Goal: Transaction & Acquisition: Purchase product/service

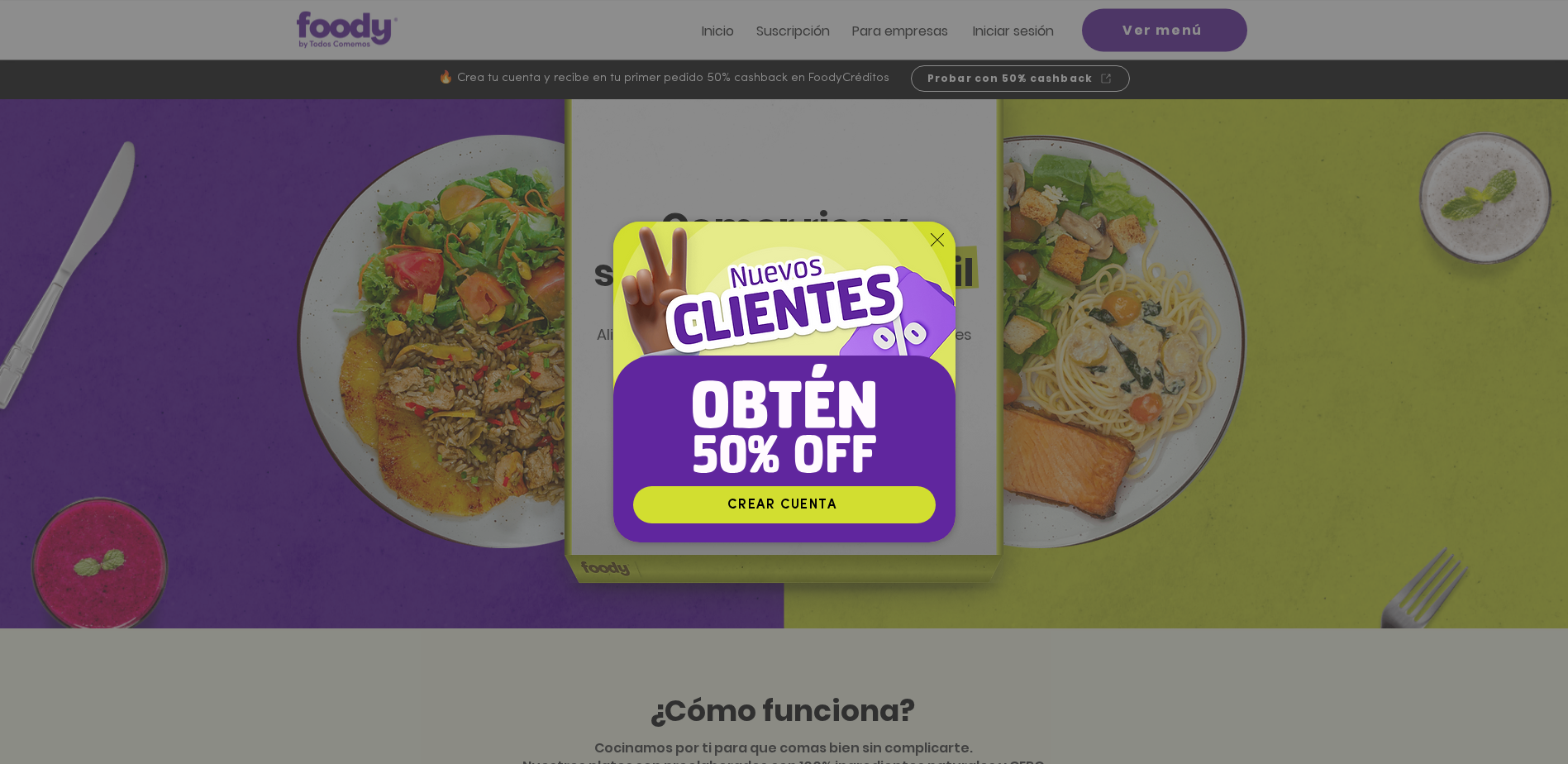
click at [1053, 33] on div "Nuevos suscriptores 50% off" at bounding box center [784, 382] width 1568 height 764
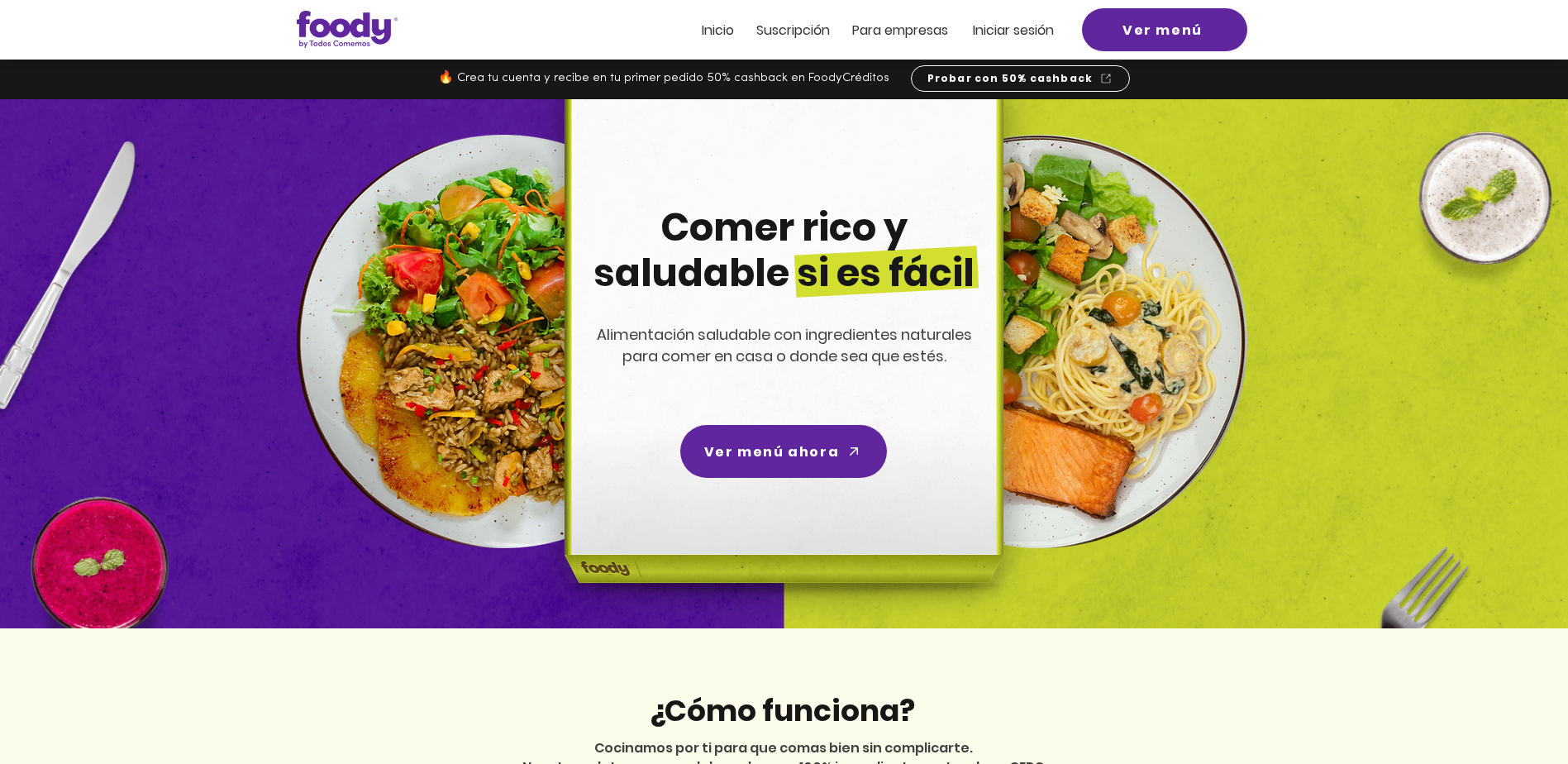
click at [1032, 33] on span "Iniciar sesión" at bounding box center [1013, 31] width 81 height 19
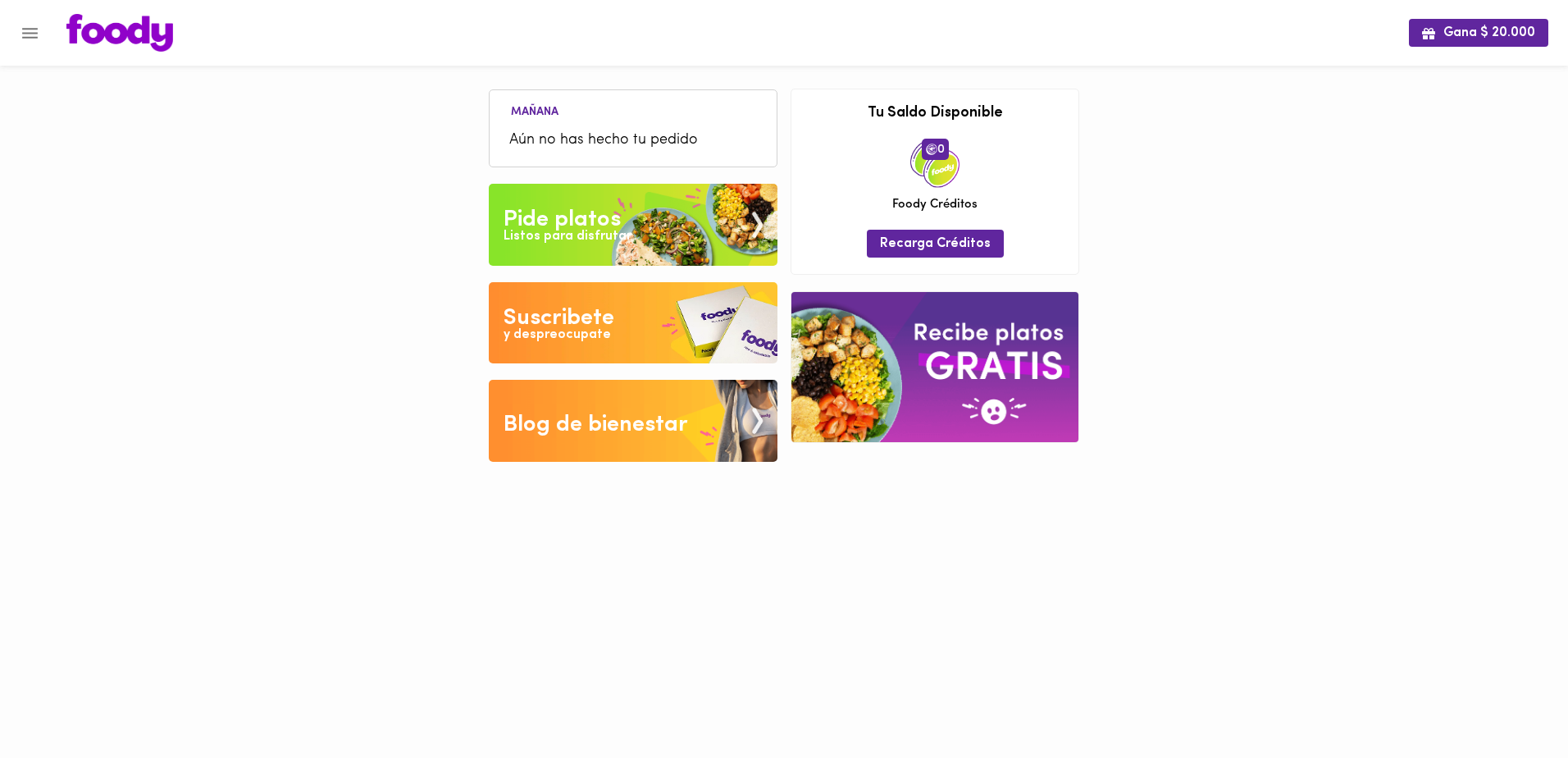
click at [617, 123] on li "Aún no has hecho tu pedido" at bounding box center [633, 140] width 270 height 35
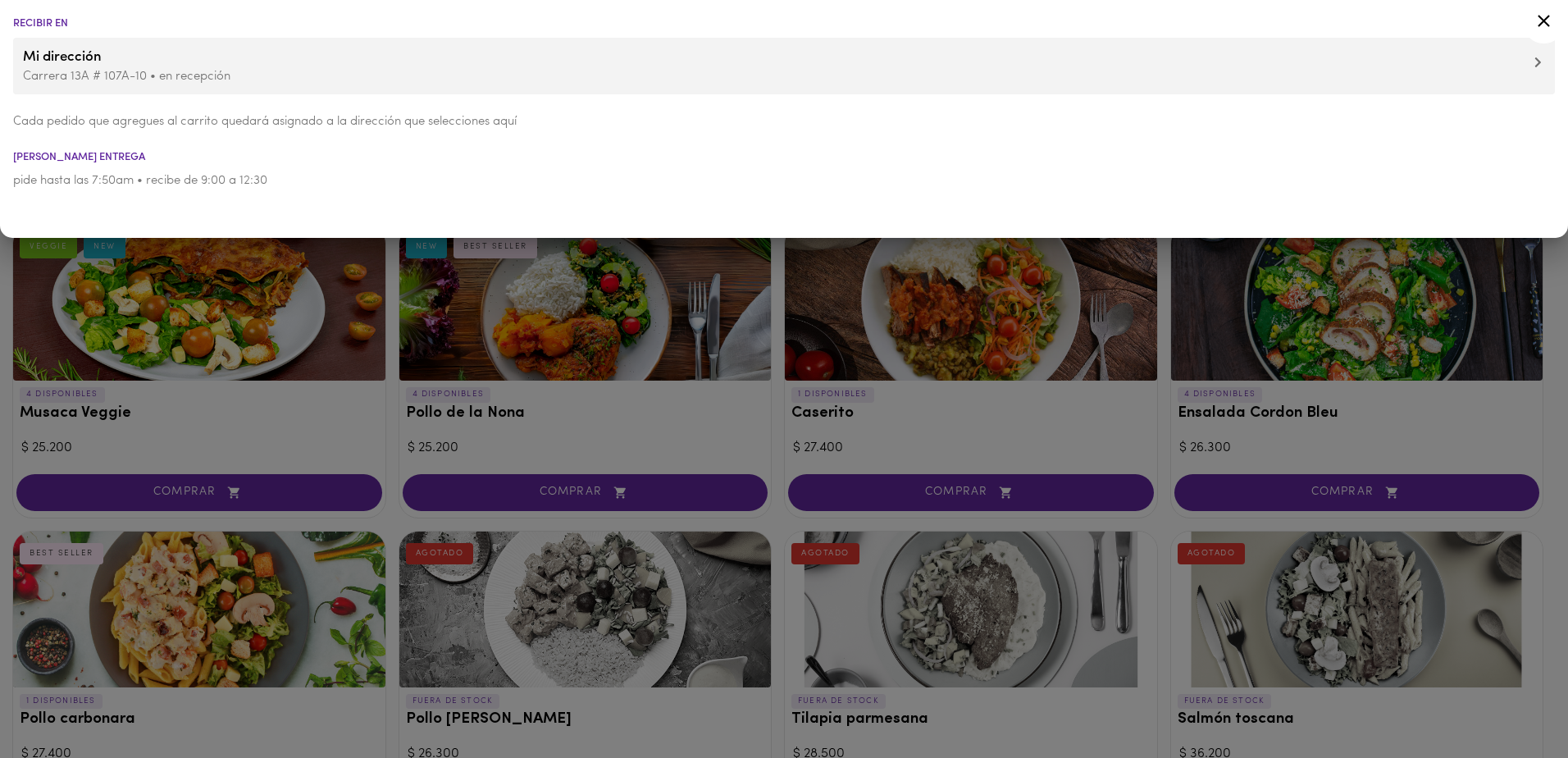
click at [509, 326] on div at bounding box center [784, 379] width 1568 height 758
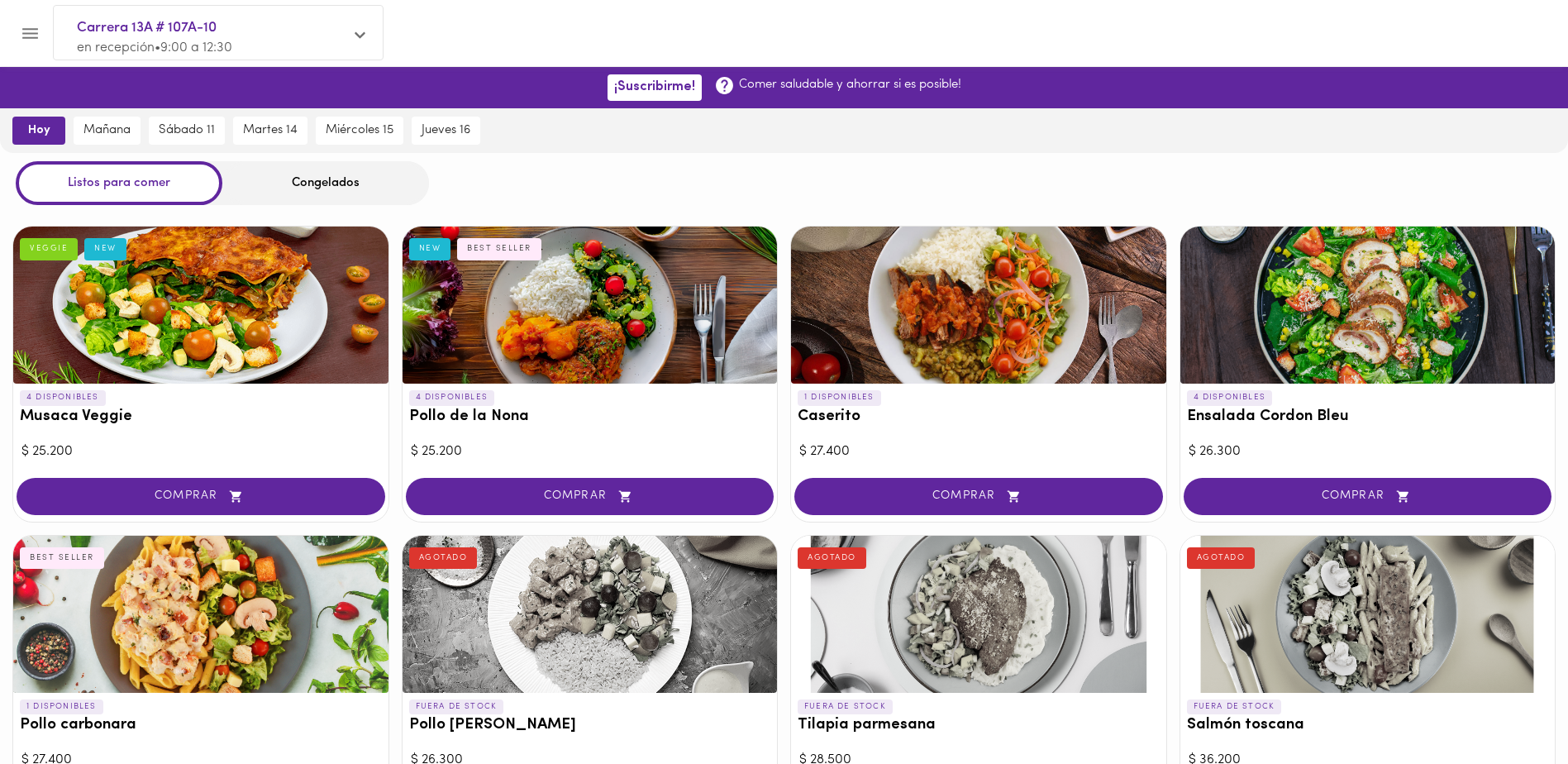
click at [299, 183] on div "Congelados" at bounding box center [325, 183] width 207 height 44
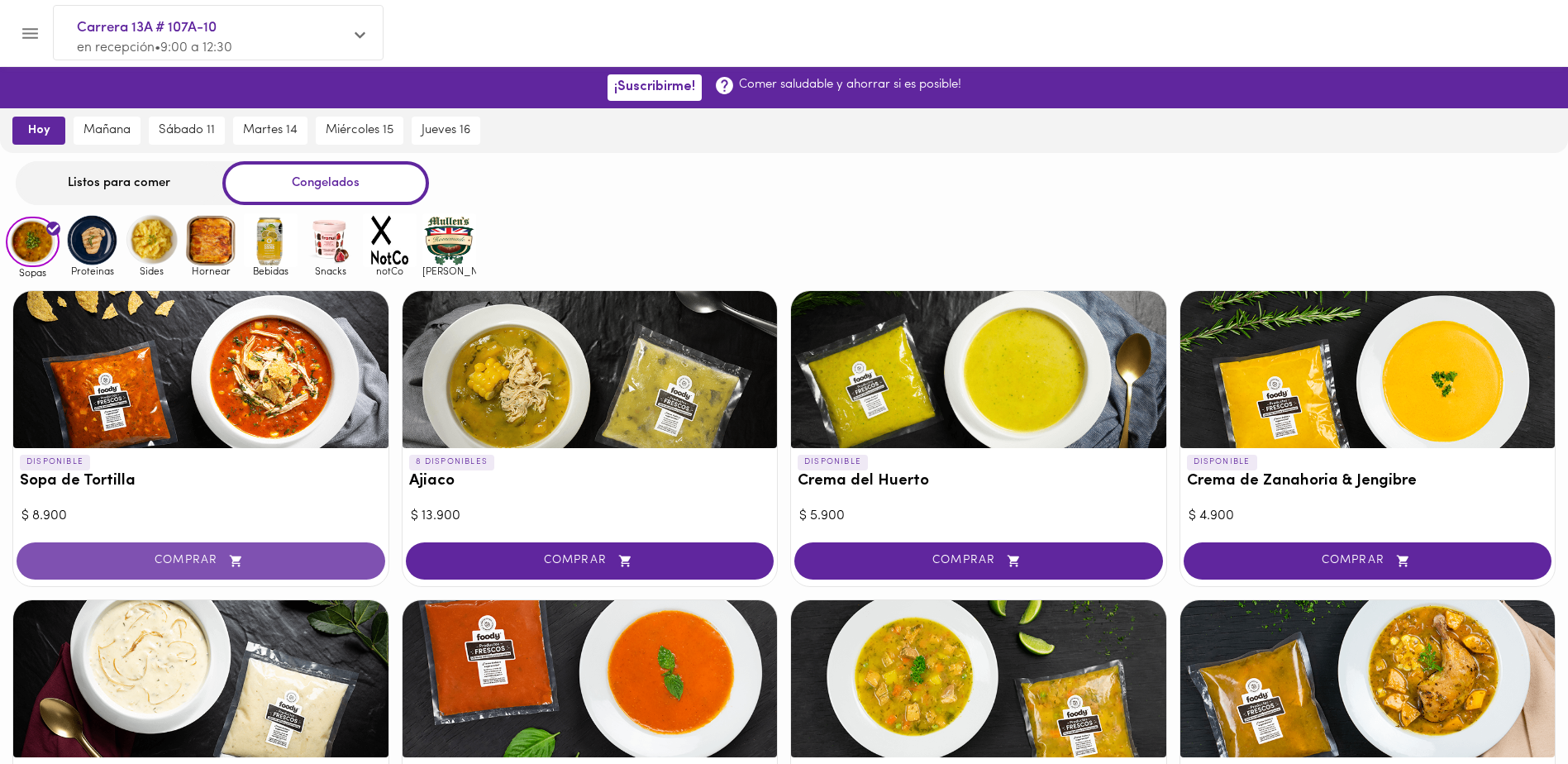
click at [148, 549] on button "COMPRAR" at bounding box center [200, 561] width 368 height 37
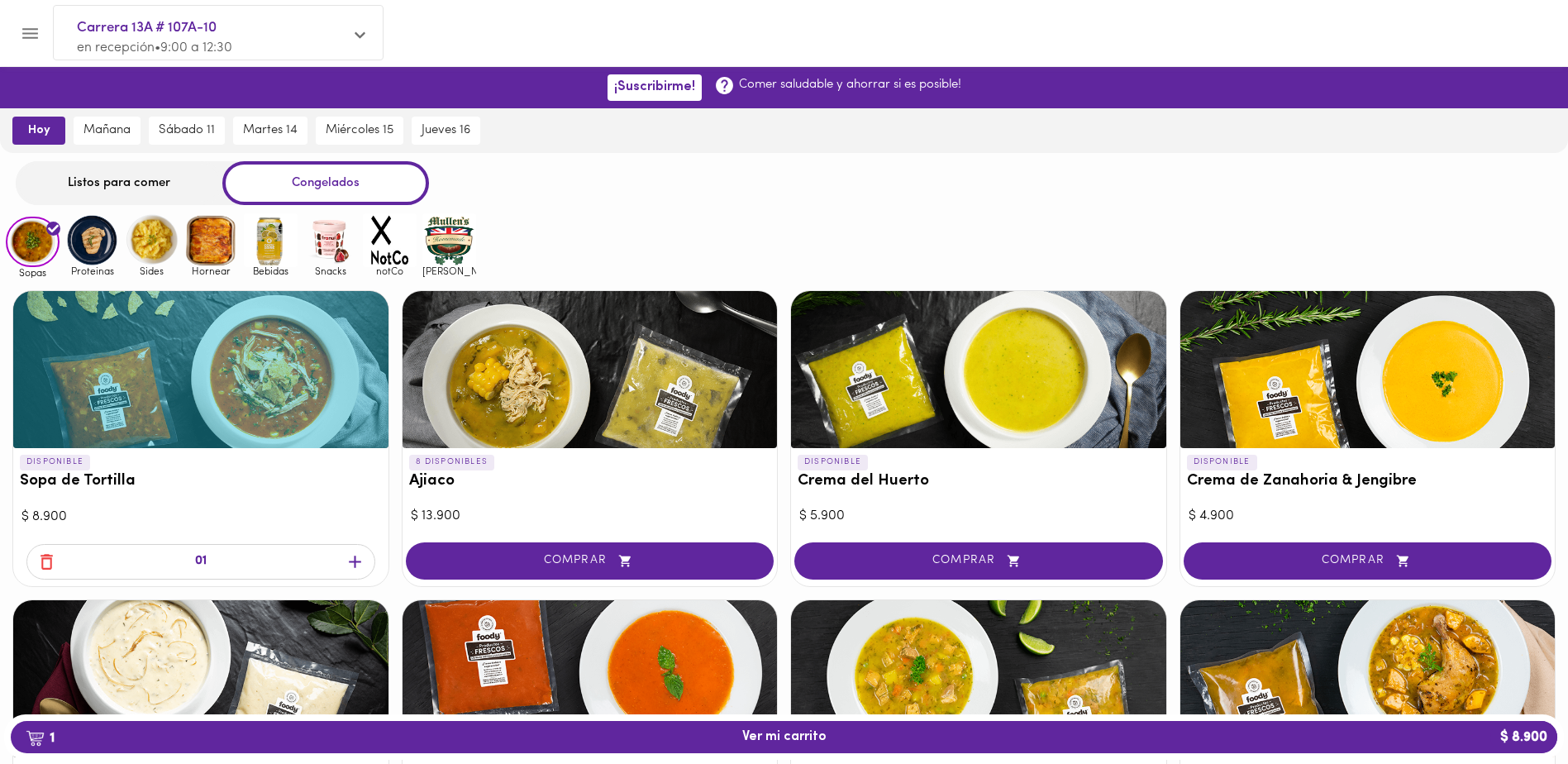
scroll to position [83, 0]
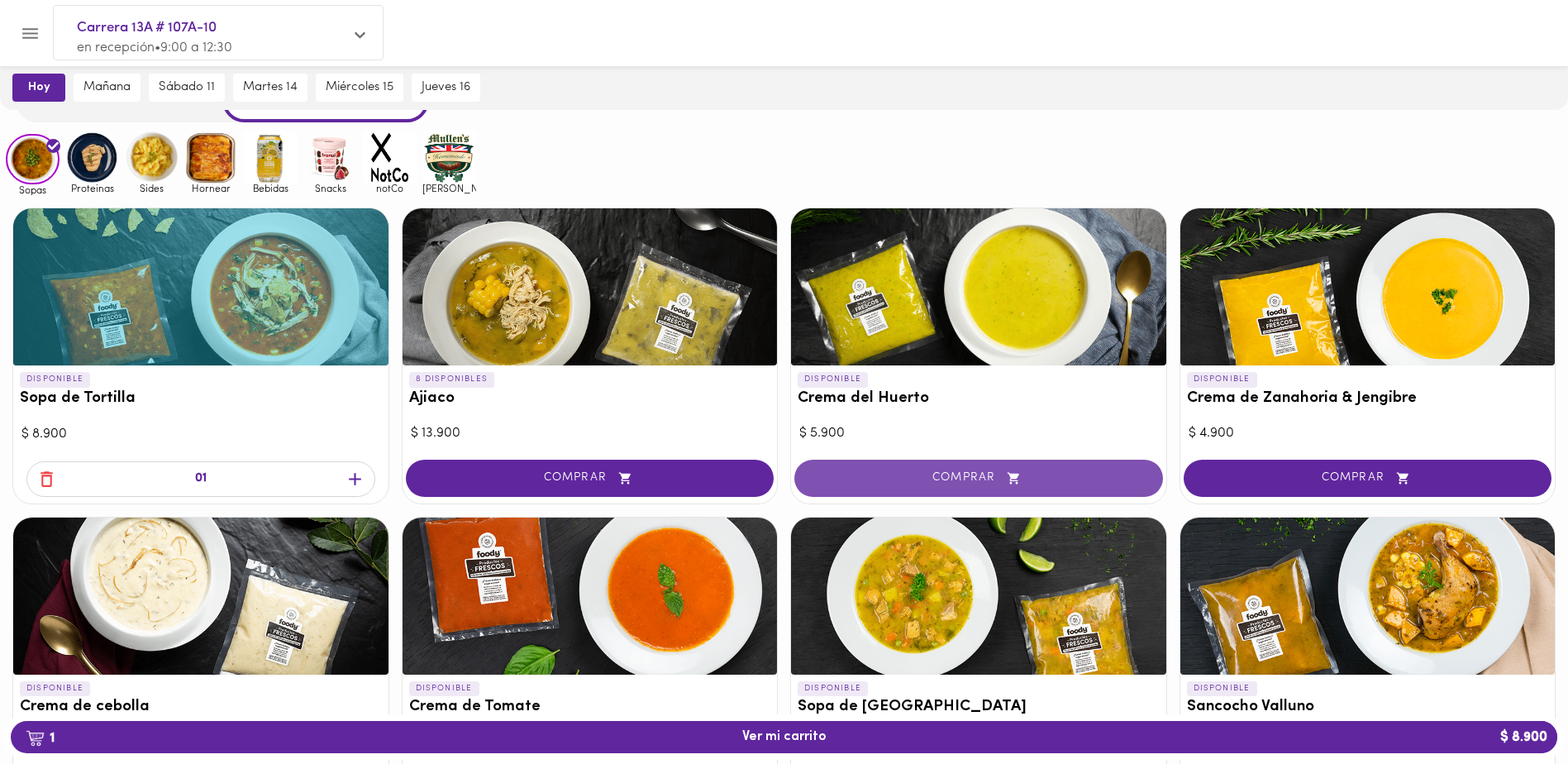
click at [936, 479] on span "COMPRAR" at bounding box center [978, 478] width 327 height 14
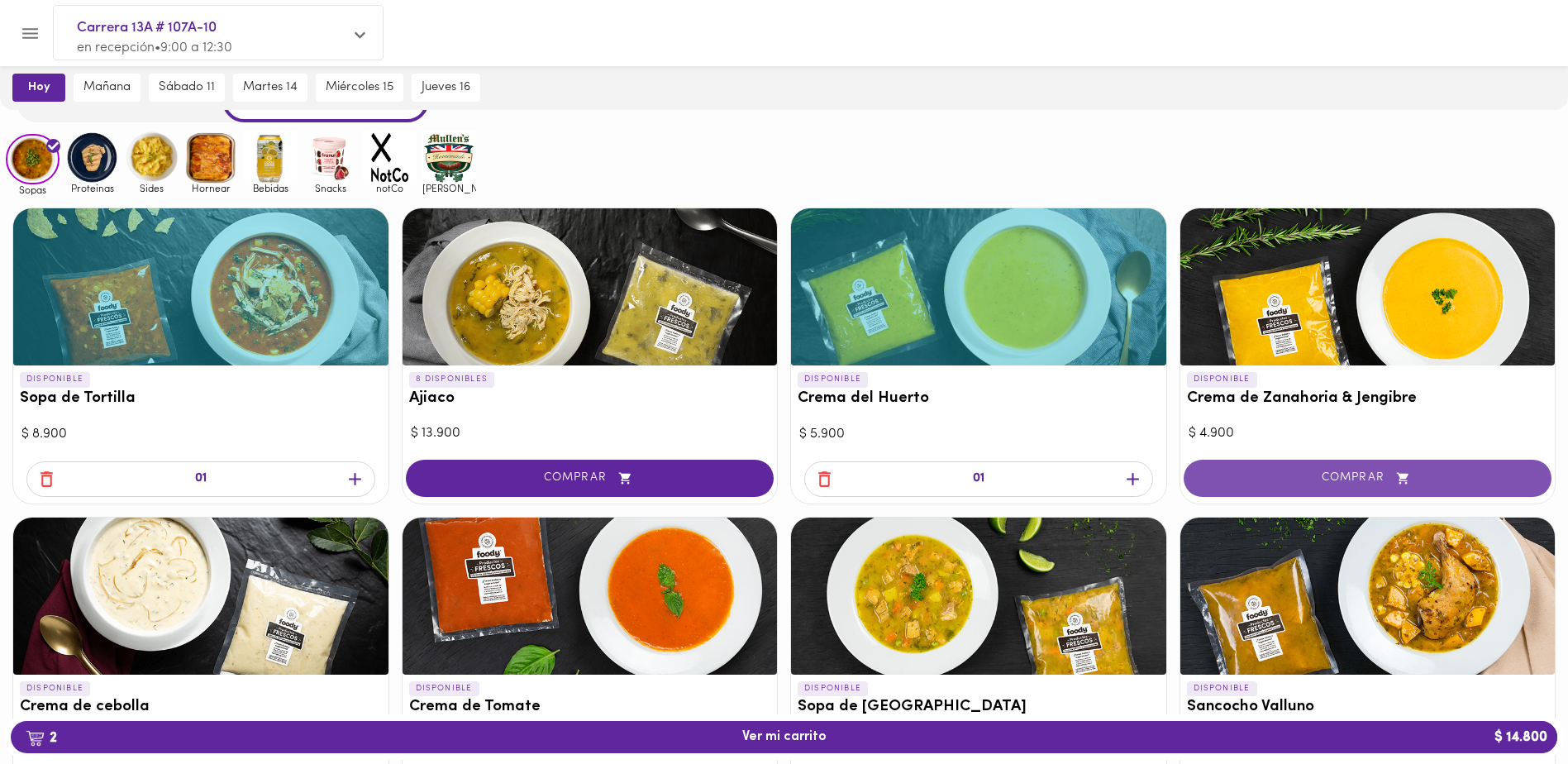
click at [1264, 472] on span "COMPRAR" at bounding box center [1368, 478] width 327 height 14
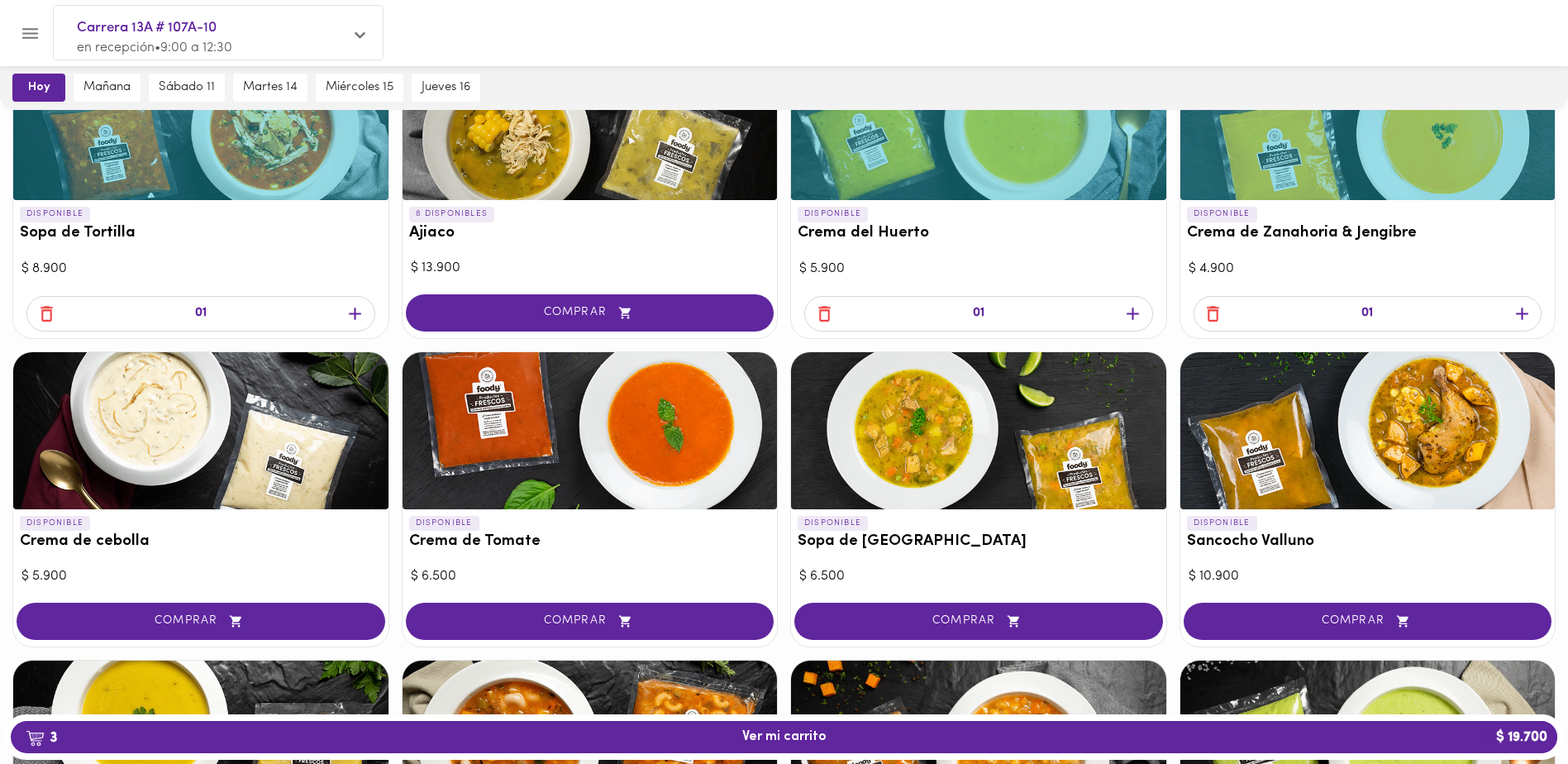
scroll to position [331, 0]
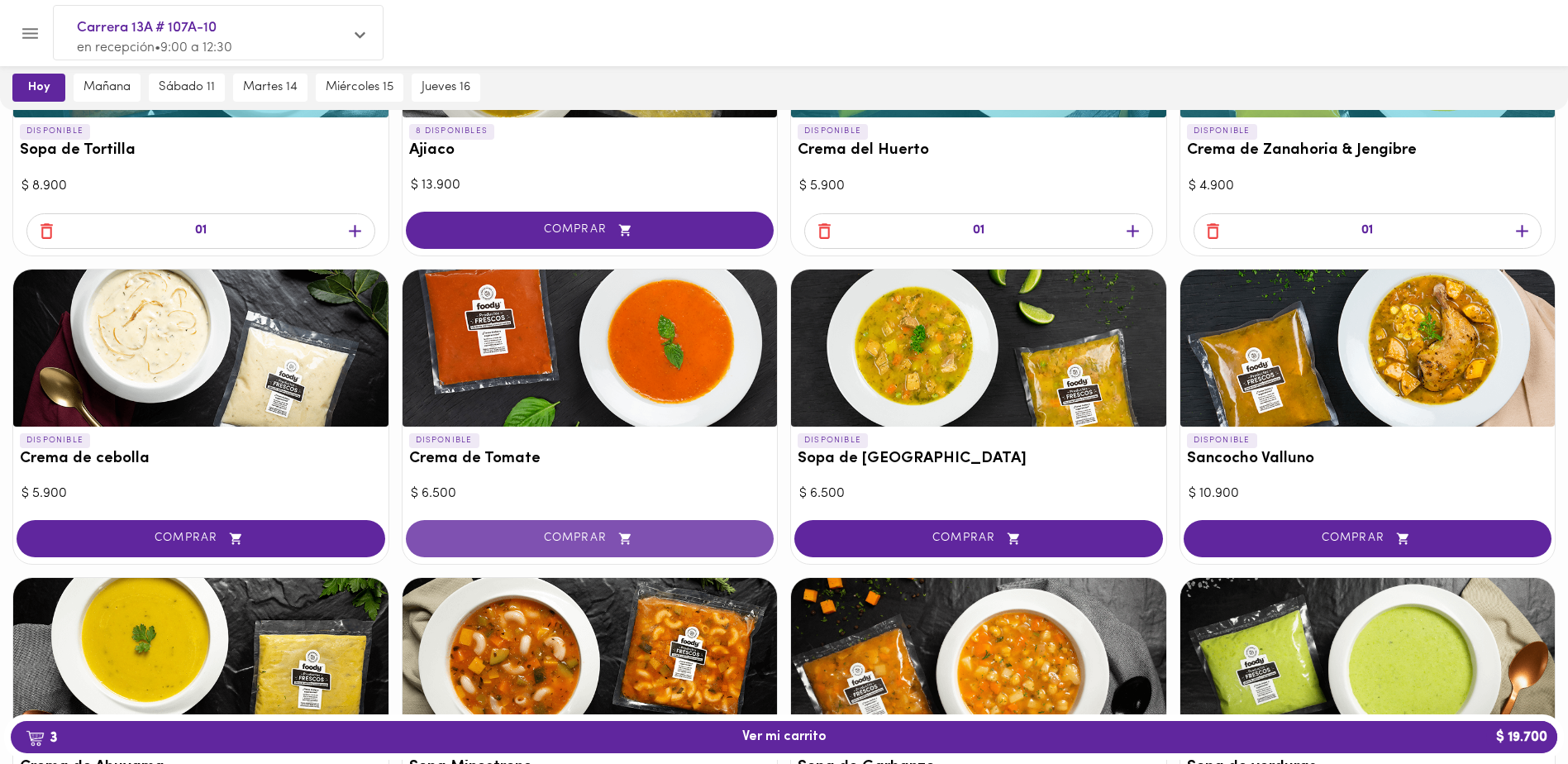
click at [504, 542] on span "COMPRAR" at bounding box center [590, 539] width 327 height 14
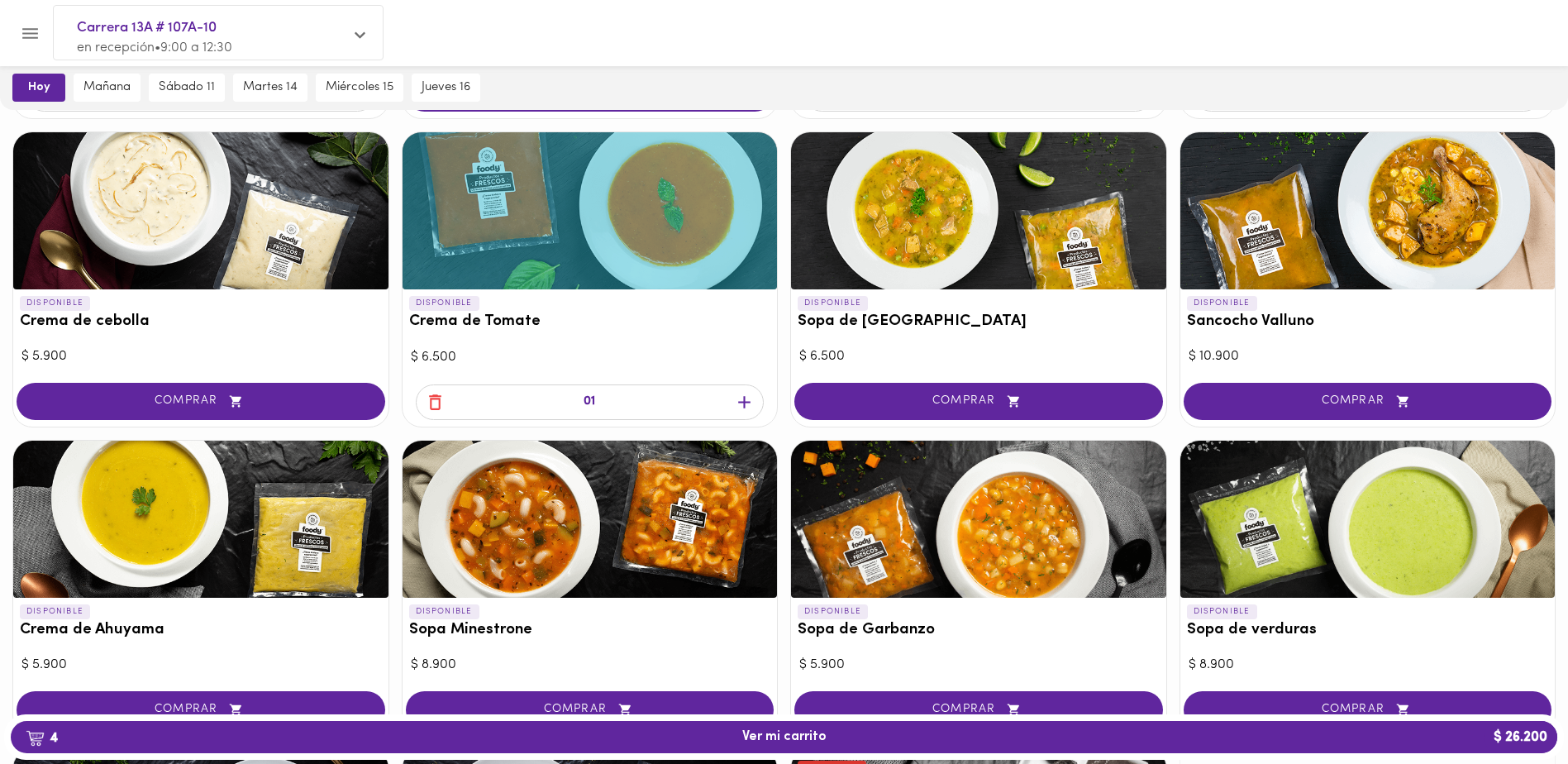
scroll to position [496, 0]
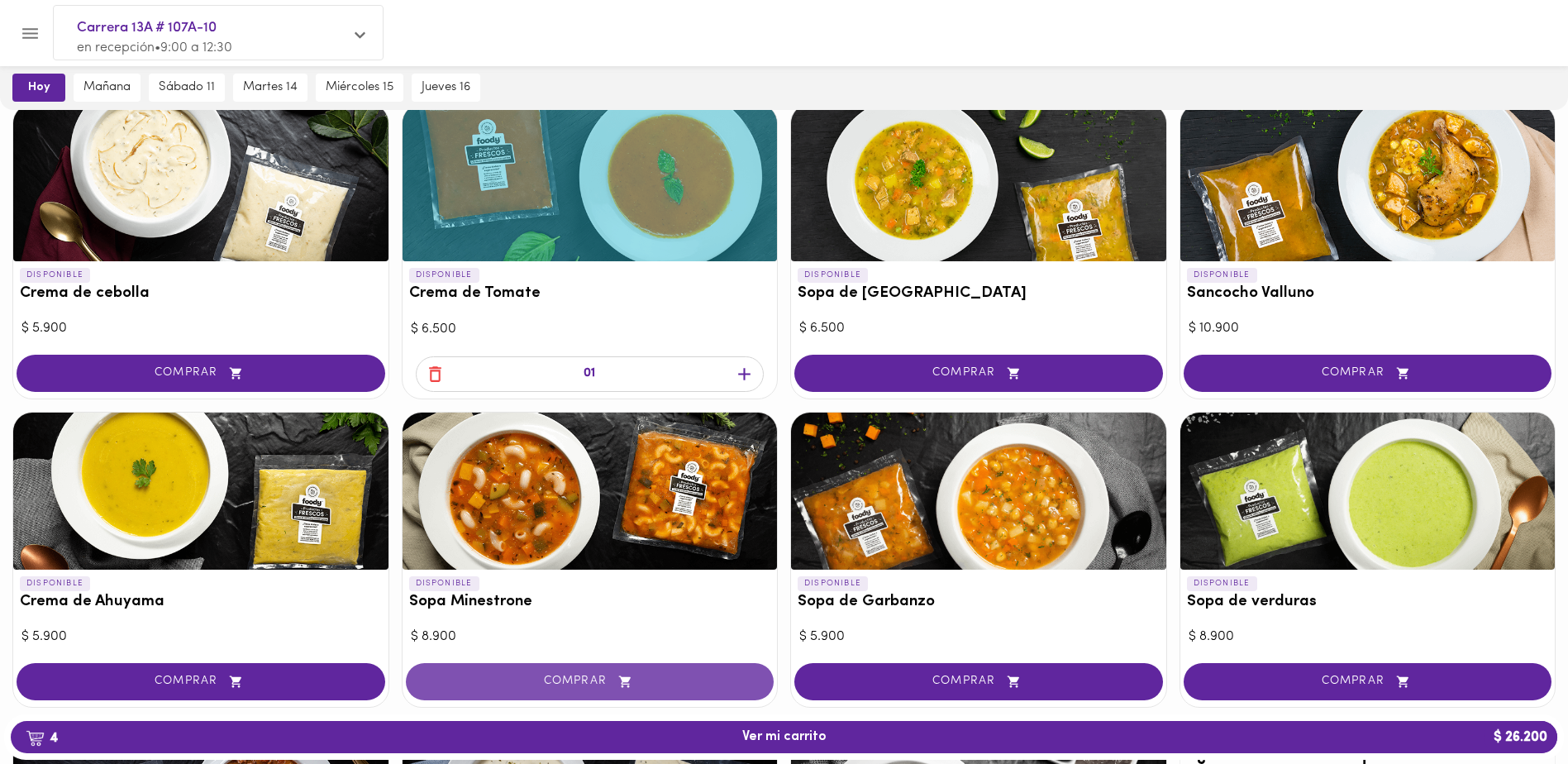
click at [587, 688] on span "COMPRAR" at bounding box center [590, 681] width 327 height 14
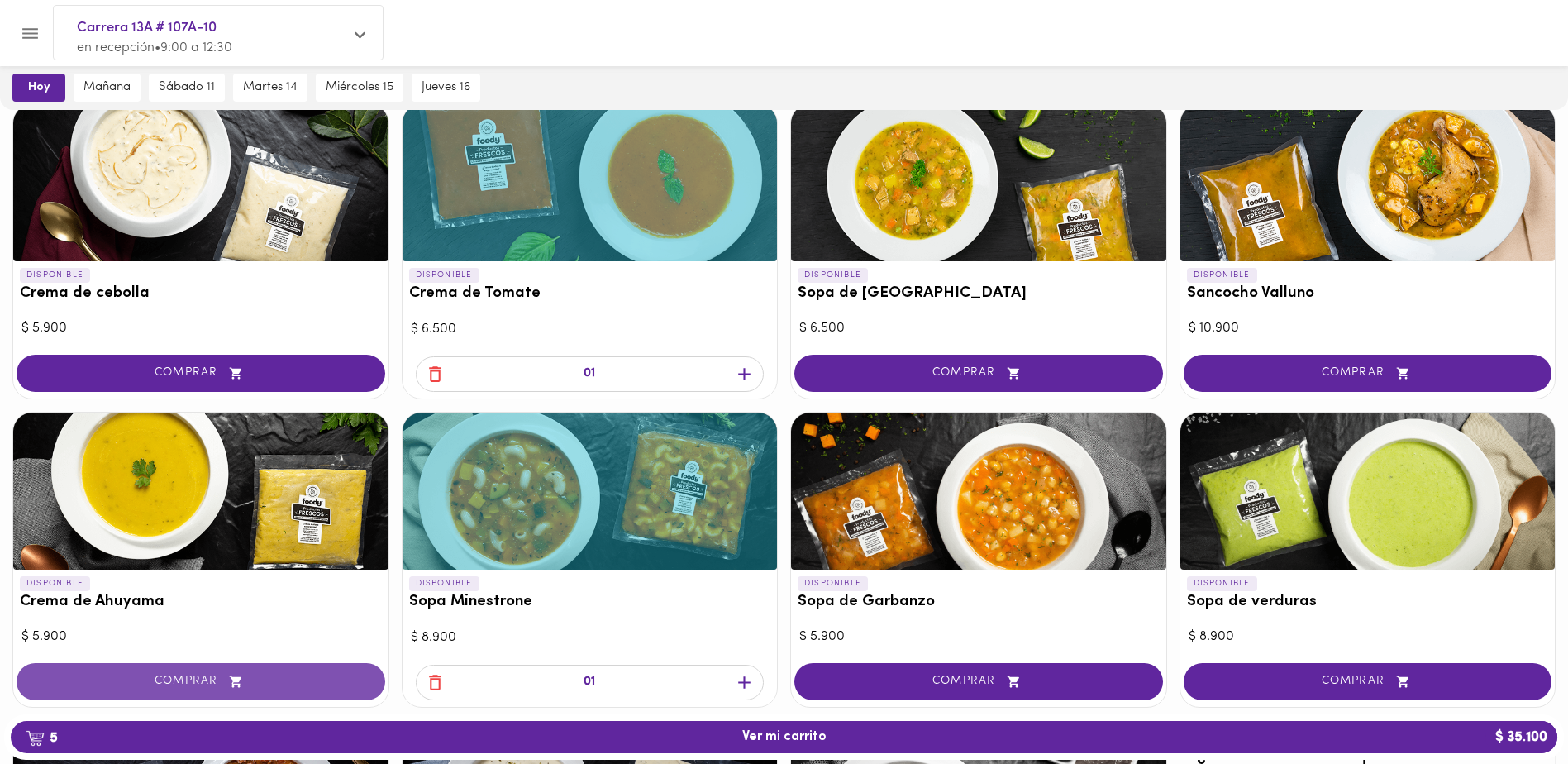
click at [291, 679] on span "COMPRAR" at bounding box center [200, 681] width 327 height 14
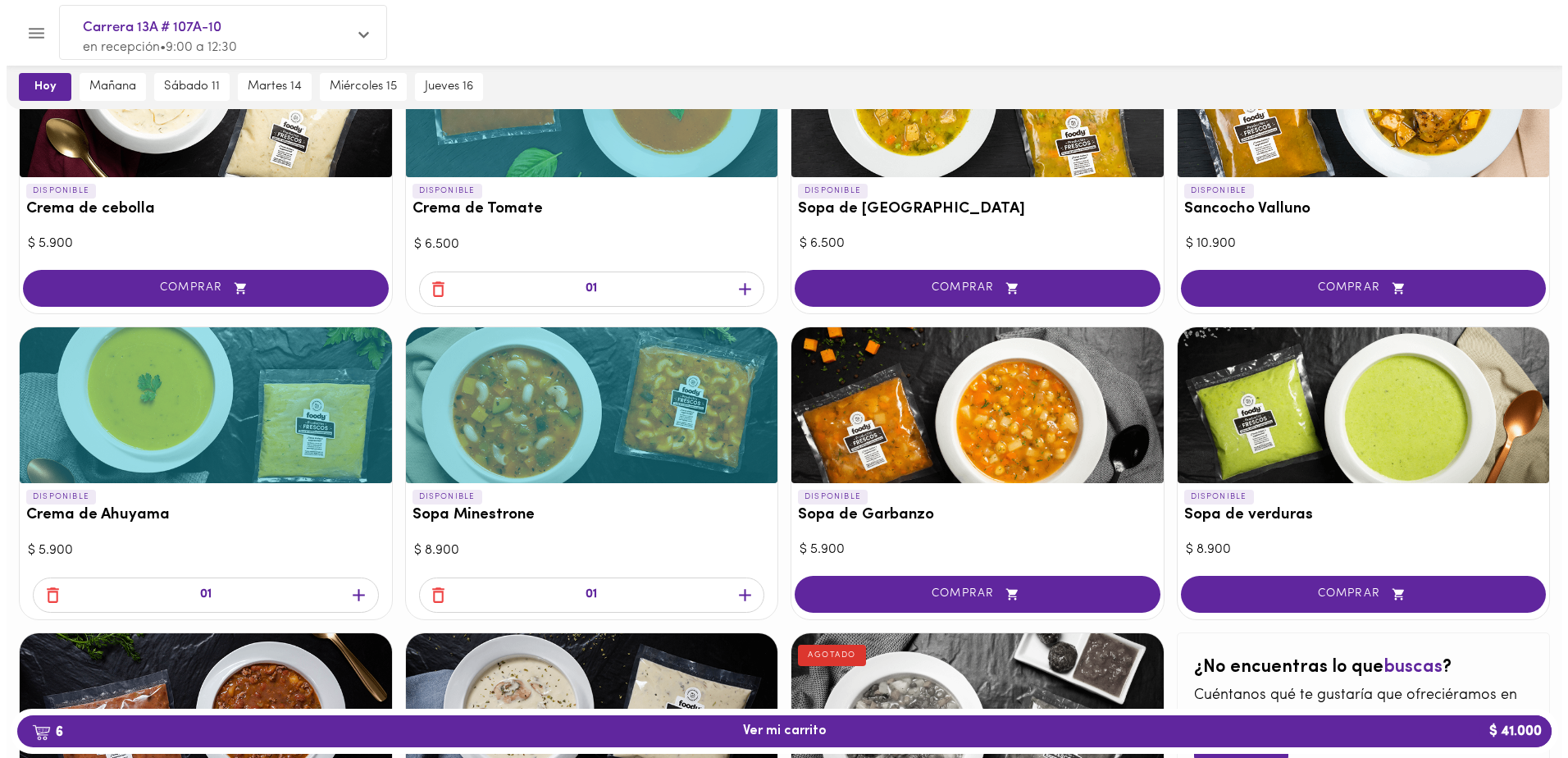
scroll to position [656, 0]
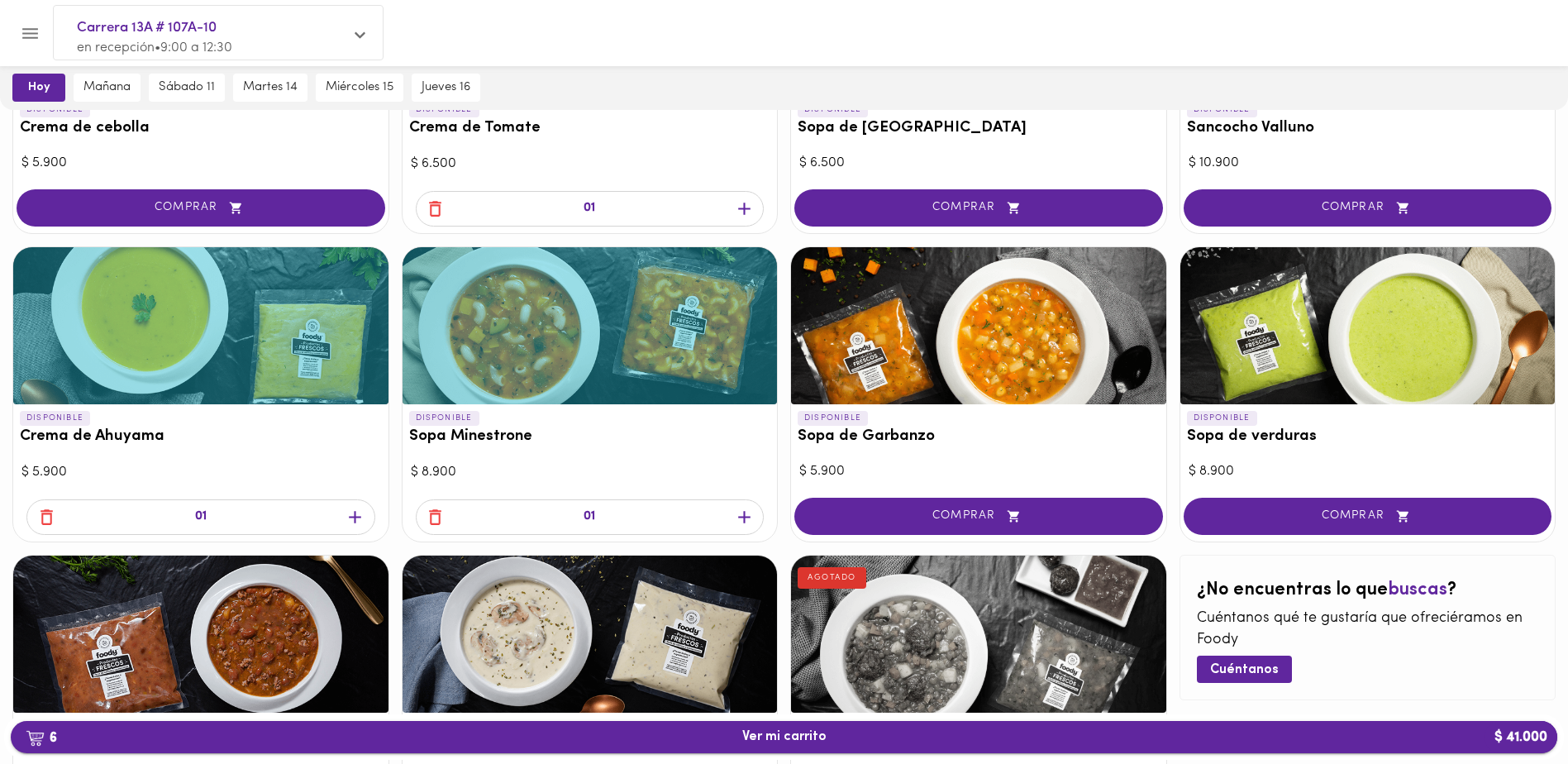
click at [780, 737] on span "6 Ver mi carrito $ 41.000" at bounding box center [785, 738] width 84 height 16
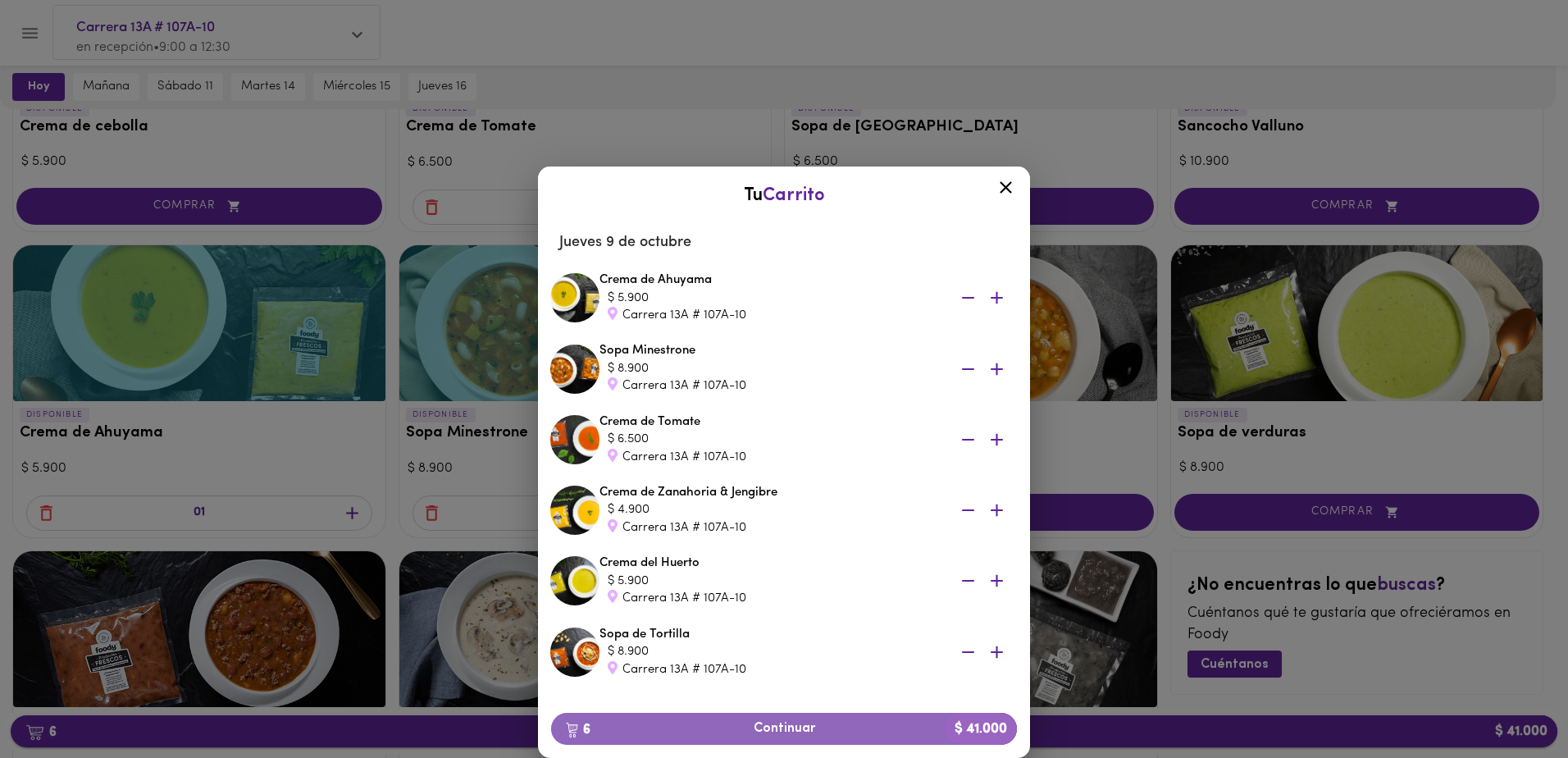
click at [774, 731] on span "6 Continuar $ 41.000" at bounding box center [784, 729] width 440 height 16
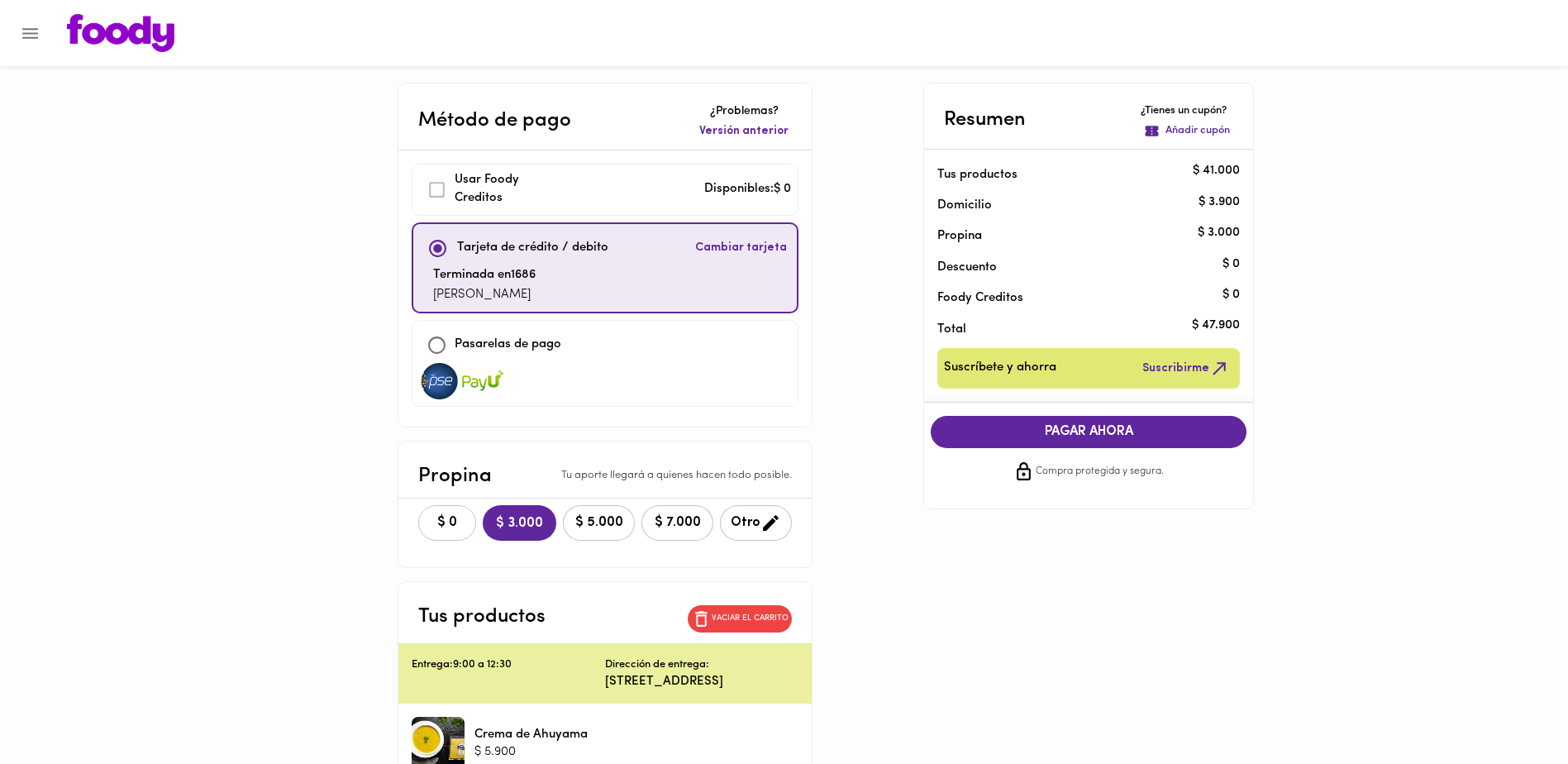
click at [436, 521] on span "$ 0" at bounding box center [446, 523] width 36 height 16
click at [438, 342] on input "checkbox" at bounding box center [438, 345] width 35 height 35
checkbox input "true"
checkbox input "false"
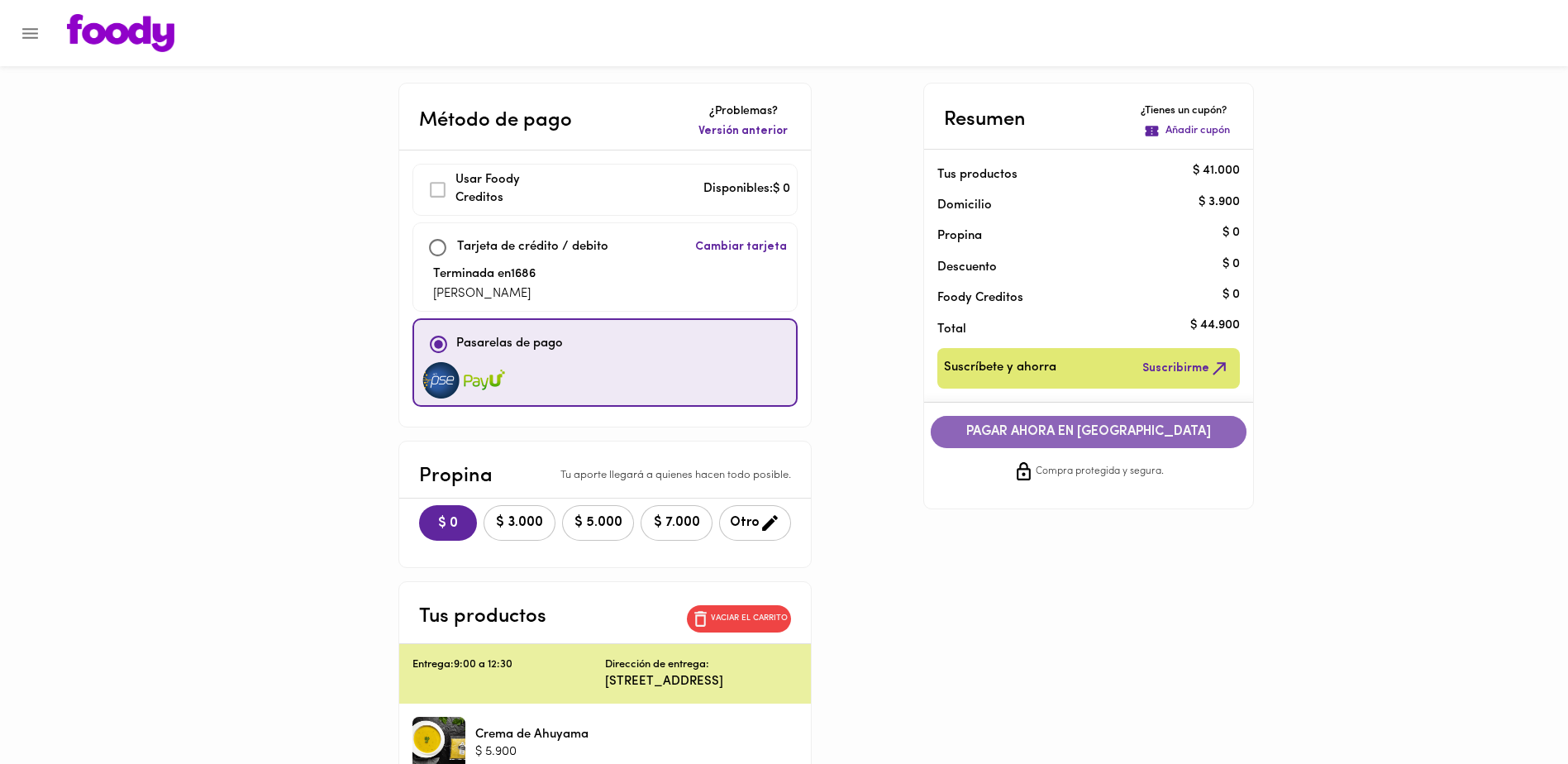
click at [1133, 426] on span "PAGAR AHORA EN PASARELA" at bounding box center [1089, 432] width 283 height 16
